Goal: Information Seeking & Learning: Learn about a topic

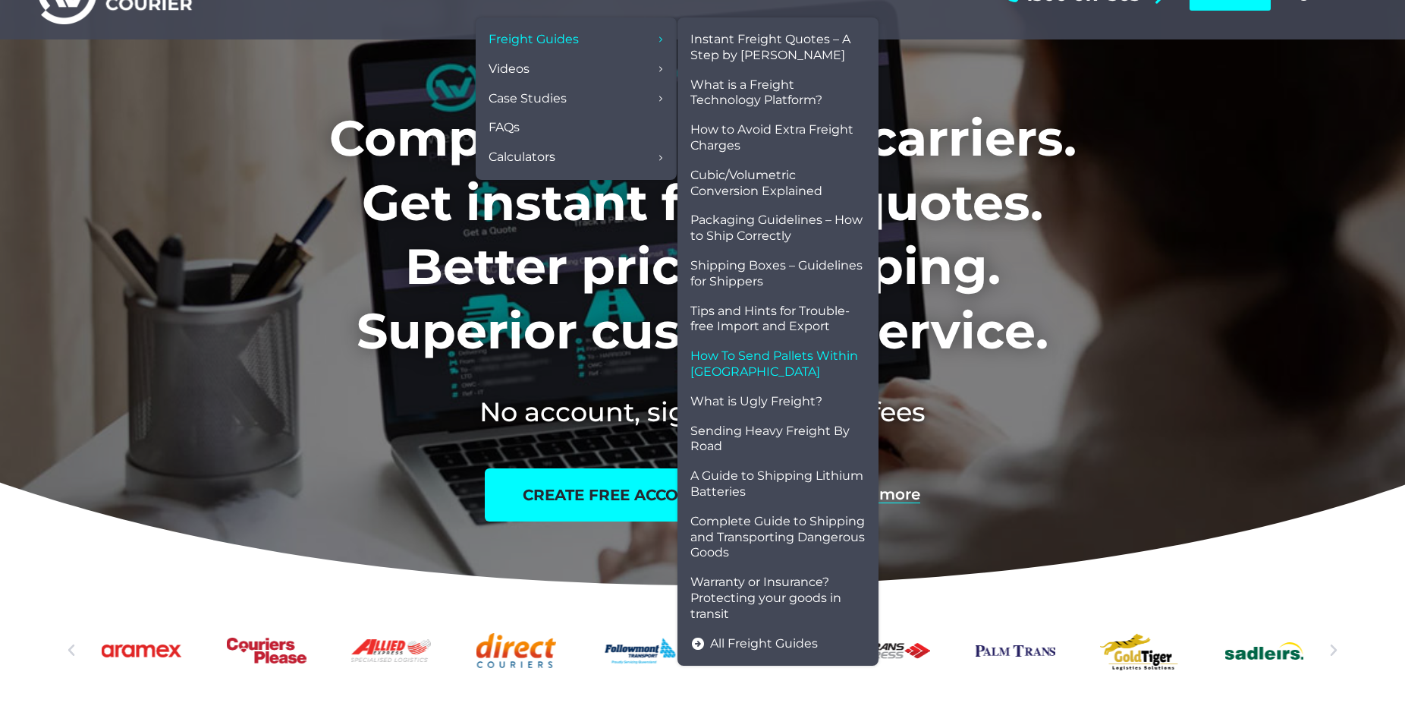
scroll to position [77, 0]
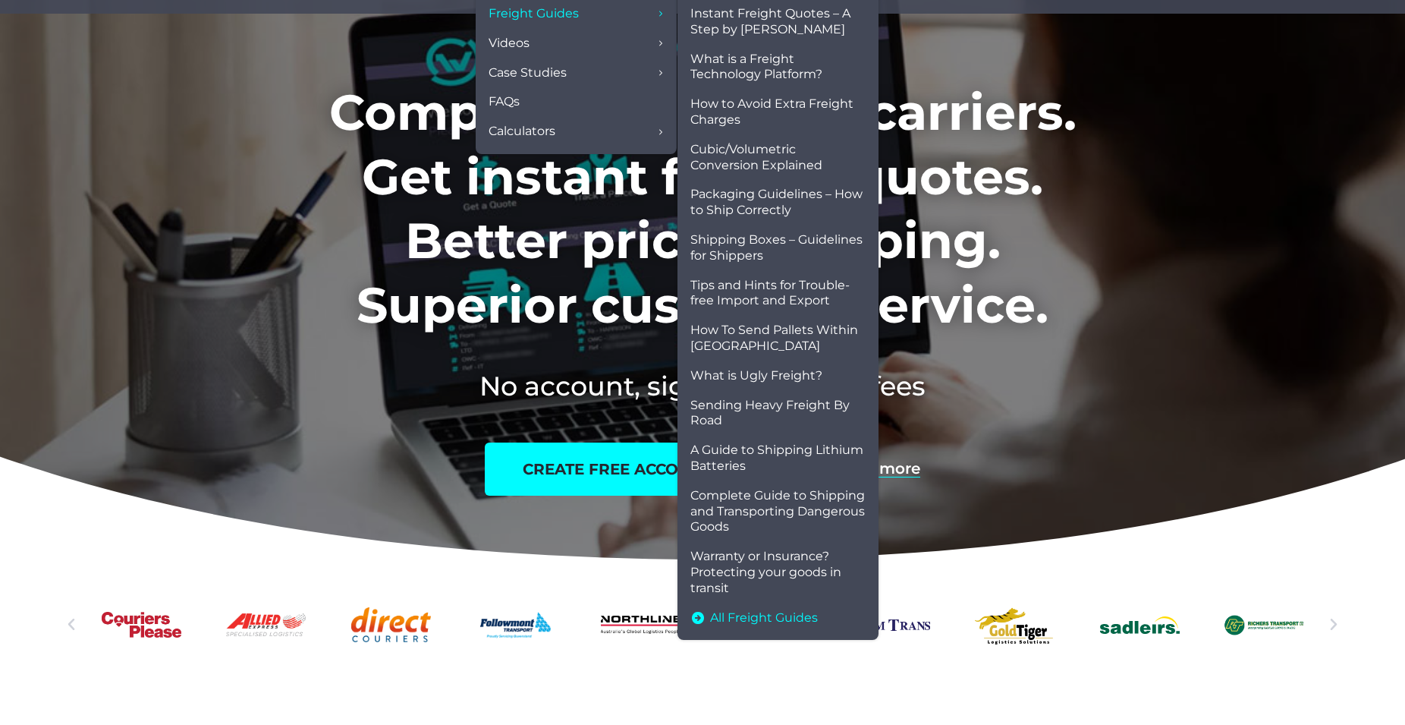
click at [747, 615] on span "All Freight Guides" at bounding box center [764, 618] width 108 height 16
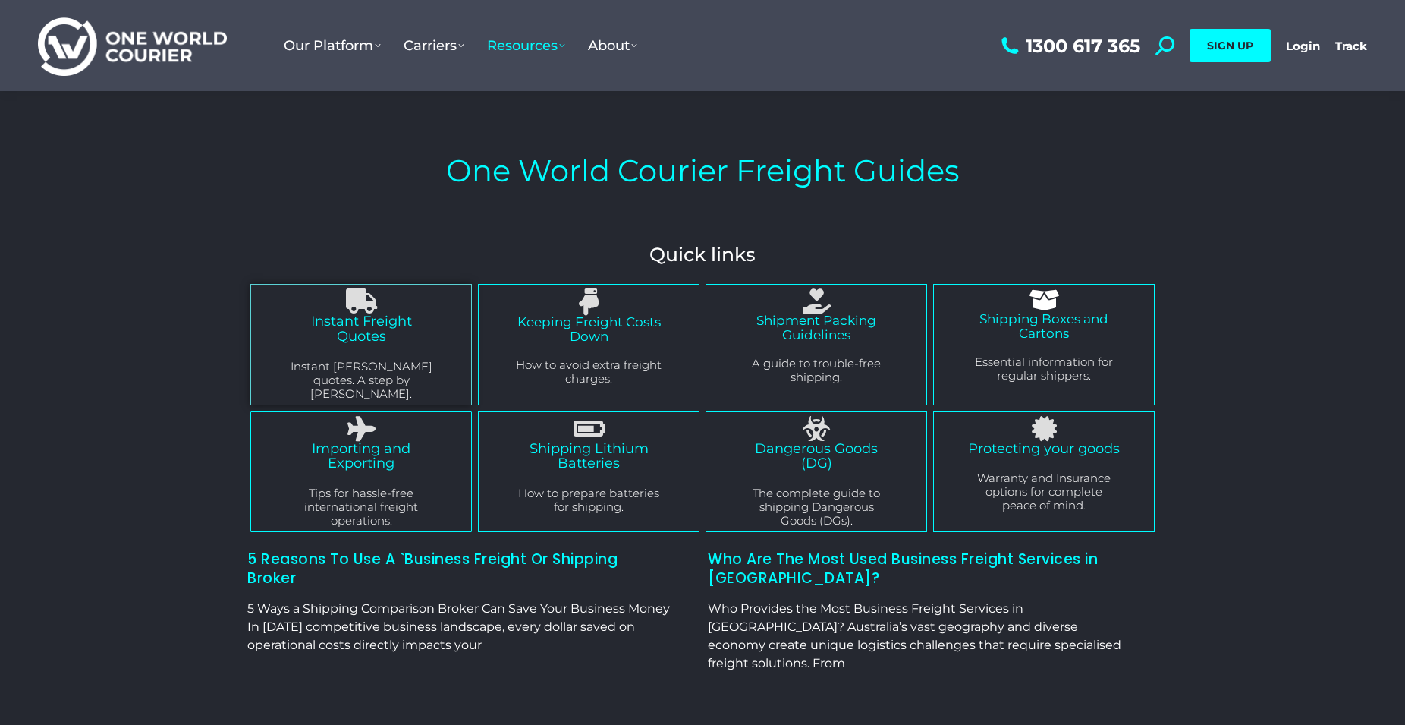
click at [1171, 47] on icon at bounding box center [1165, 45] width 19 height 19
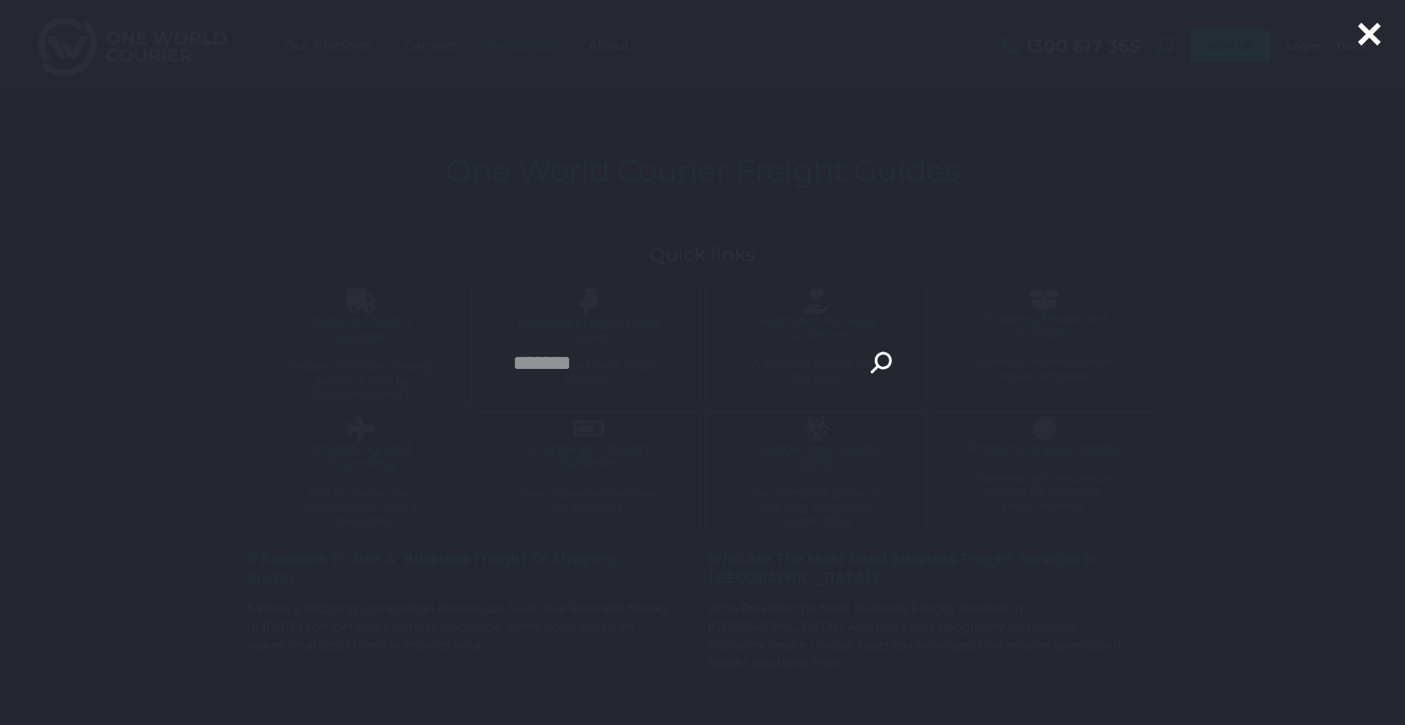
click at [1156, 36] on link at bounding box center [1165, 45] width 19 height 19
click at [593, 361] on input "Search" at bounding box center [702, 363] width 379 height 38
type input "****"
click at [703, 382] on input "***" at bounding box center [725, 398] width 44 height 33
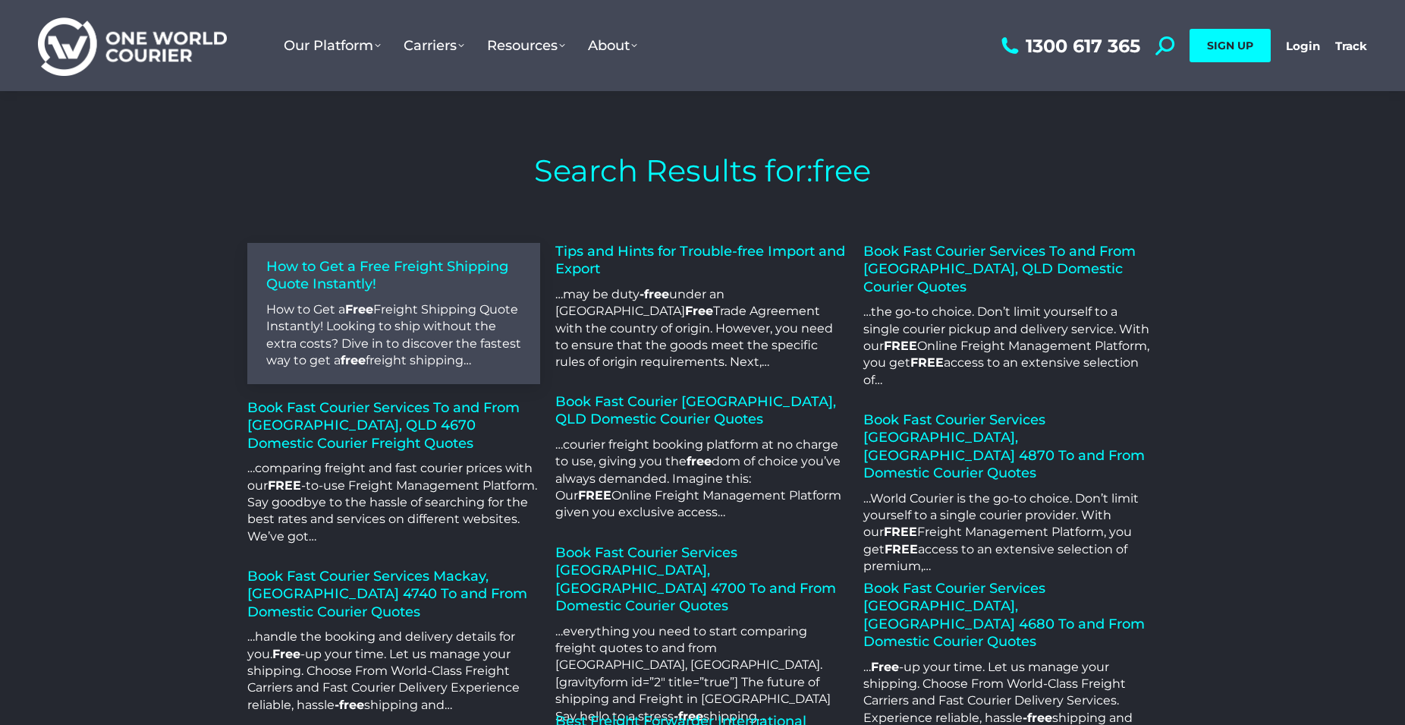
click at [358, 271] on link "How to Get a Free Freight Shipping Quote Instantly!" at bounding box center [387, 275] width 242 height 34
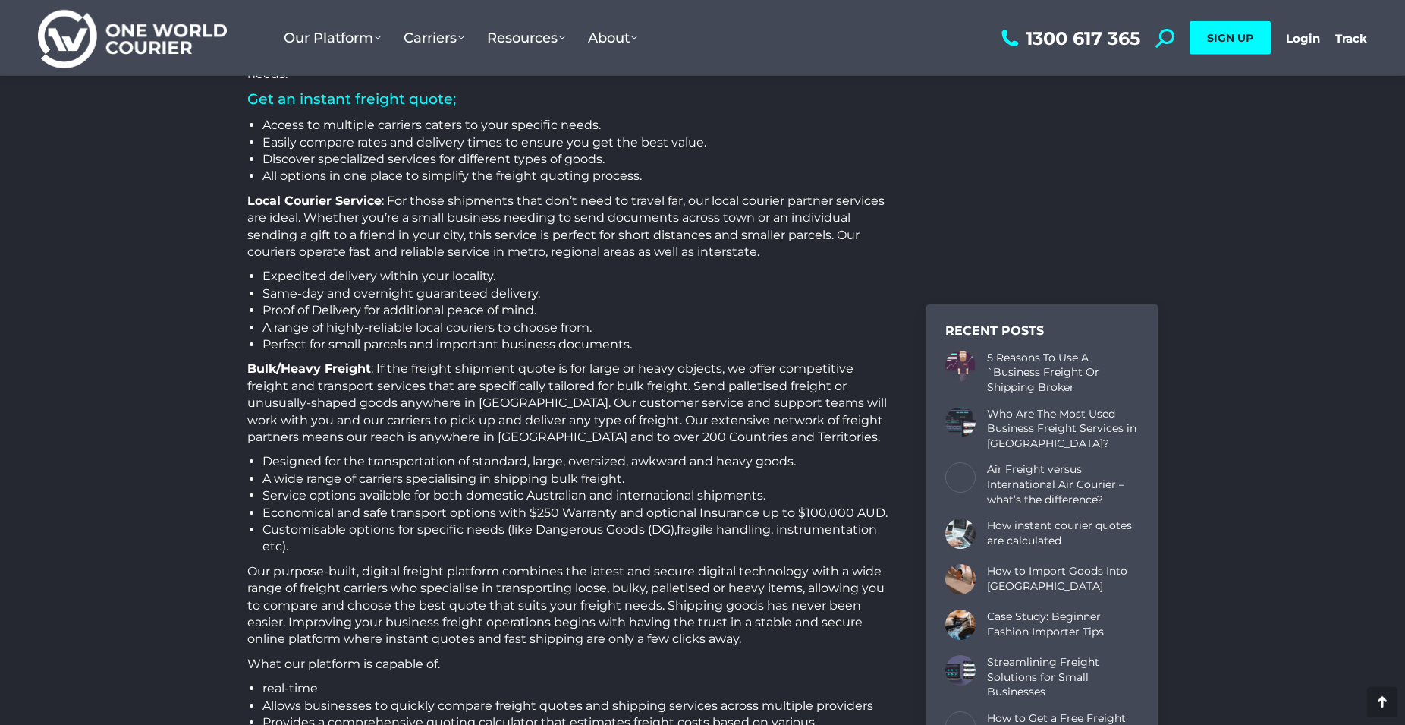
scroll to position [2400, 0]
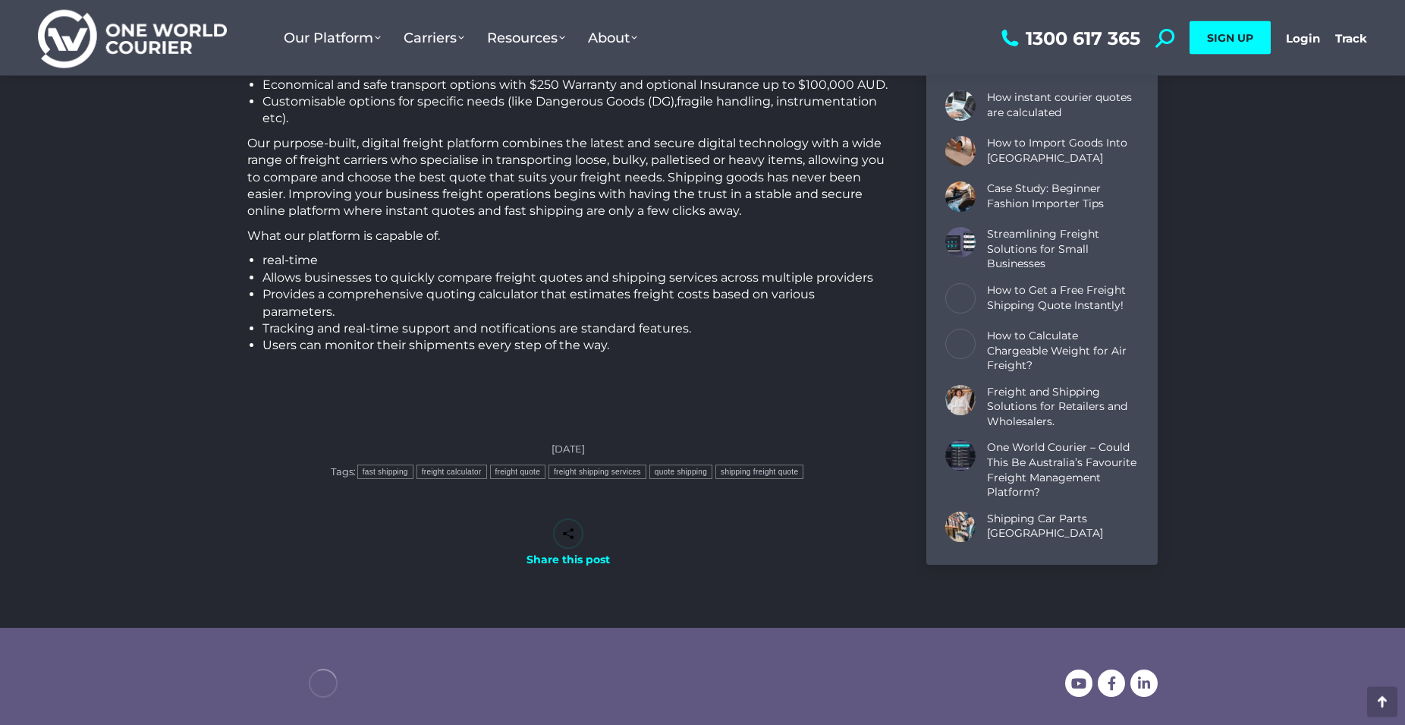
drag, startPoint x: 1253, startPoint y: 346, endPoint x: 1254, endPoint y: 396, distance: 50.1
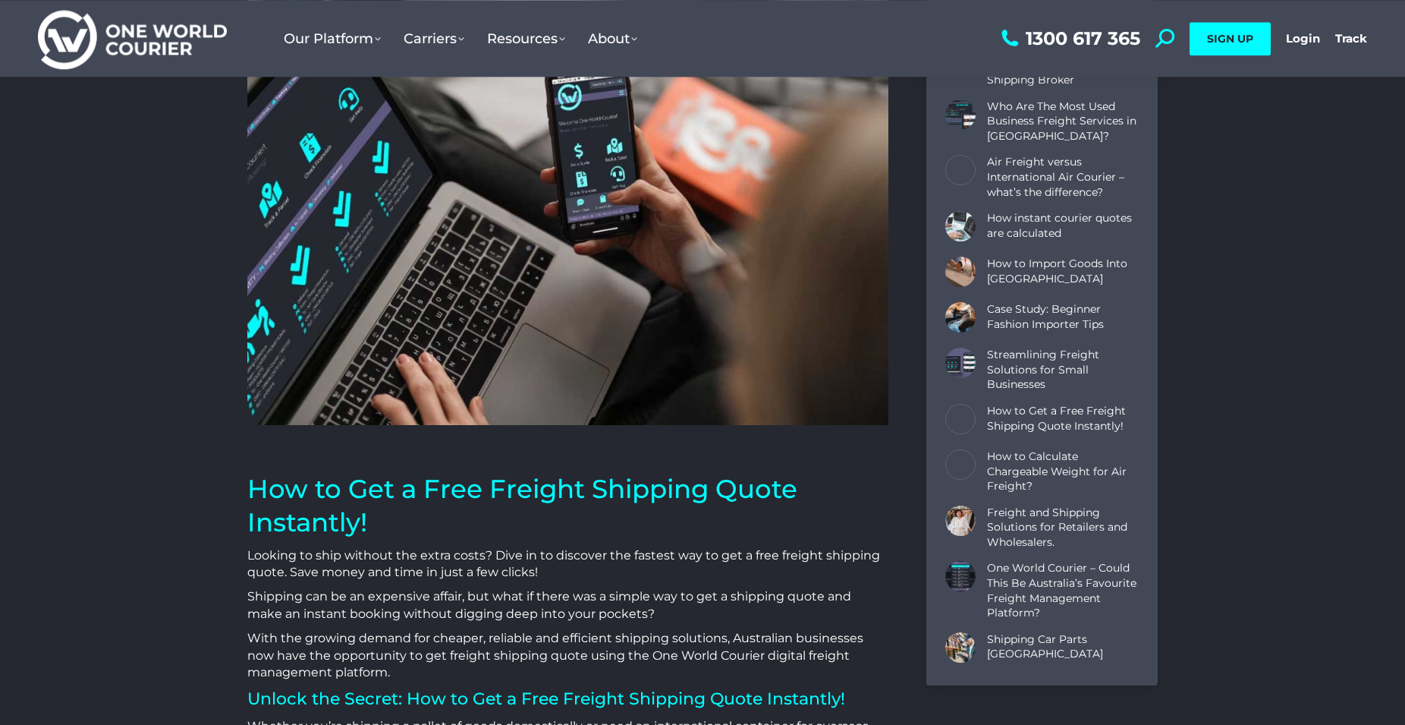
scroll to position [688, 231]
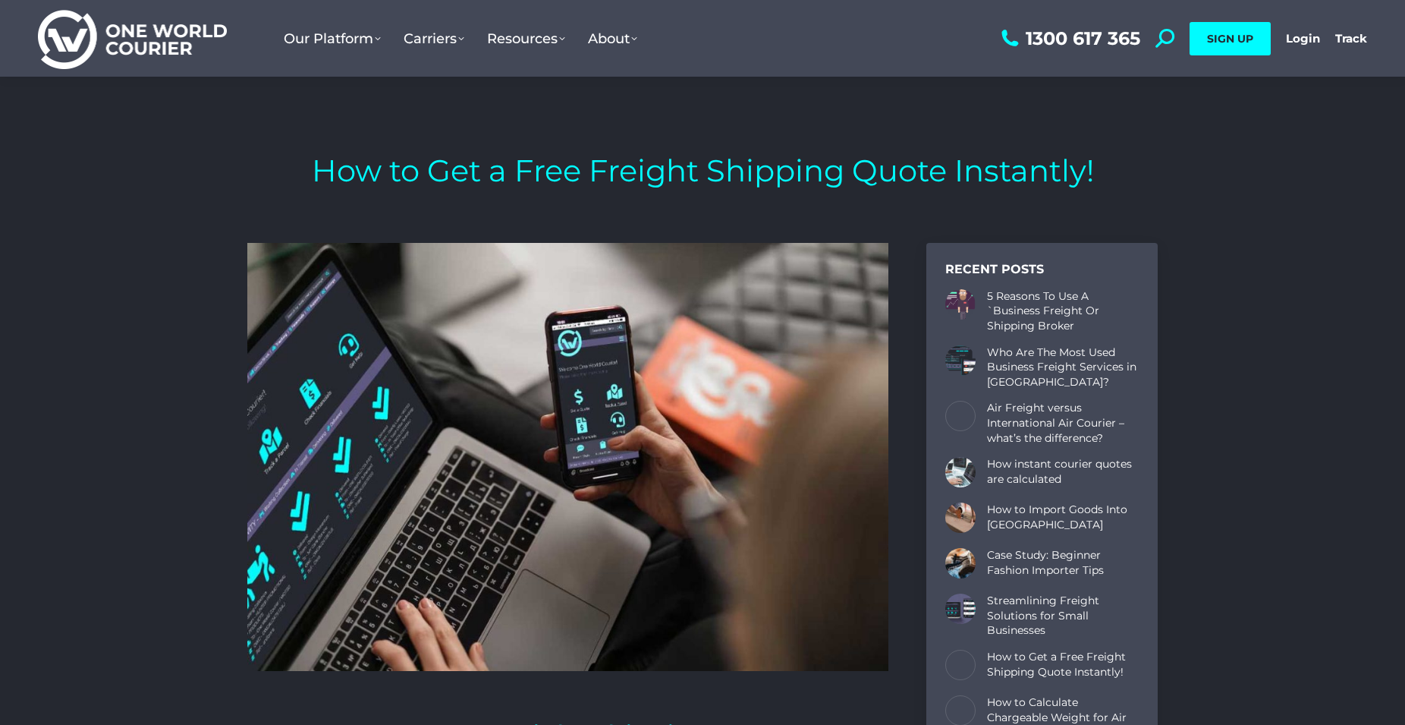
drag, startPoint x: 1209, startPoint y: 319, endPoint x: 754, endPoint y: 7, distance: 551.2
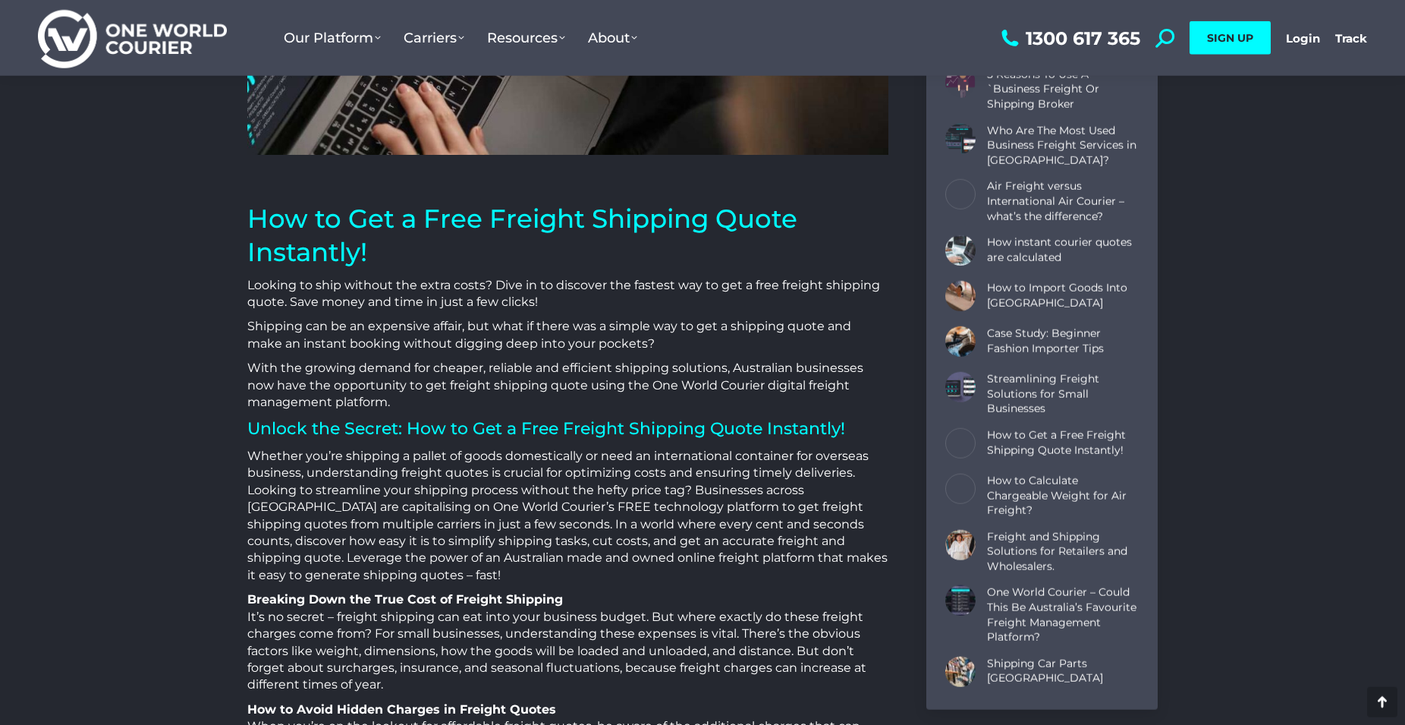
scroll to position [542, 0]
